Goal: Transaction & Acquisition: Subscribe to service/newsletter

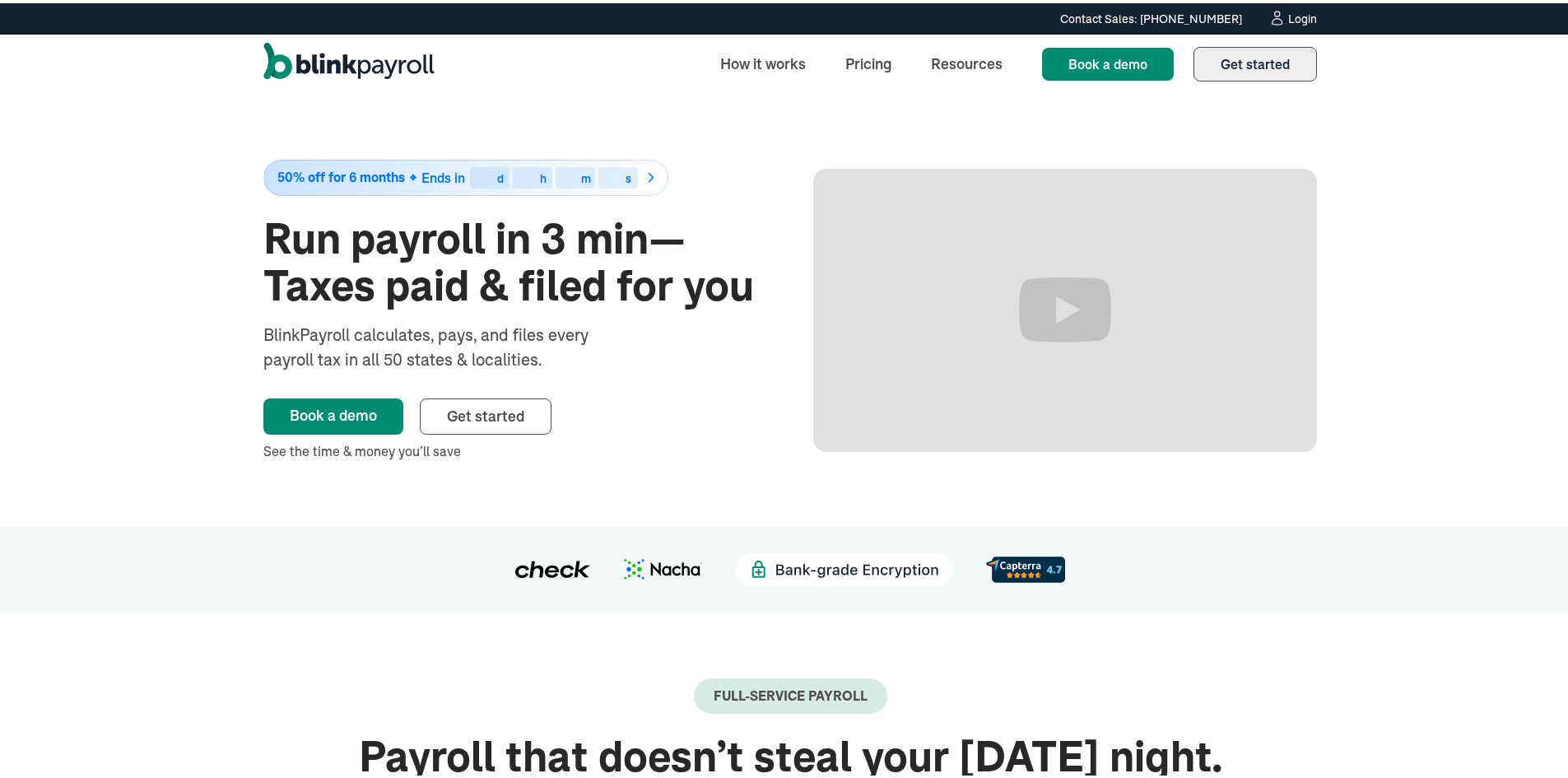
click at [1233, 66] on span "Get started" at bounding box center [1255, 60] width 69 height 17
